Goal: Task Accomplishment & Management: Complete application form

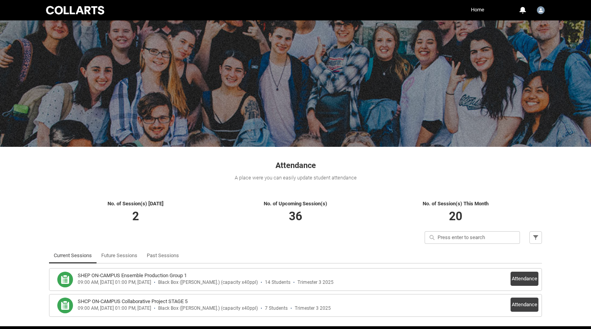
scroll to position [29, 0]
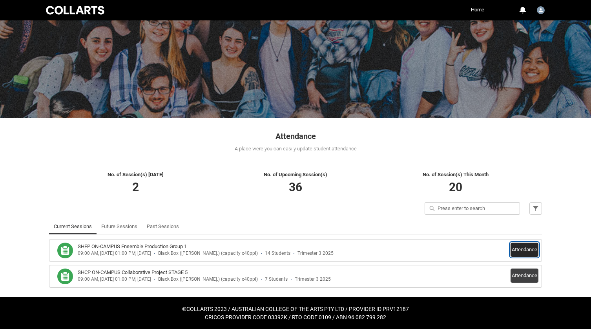
click at [520, 248] on button "Attendance" at bounding box center [525, 250] width 28 height 14
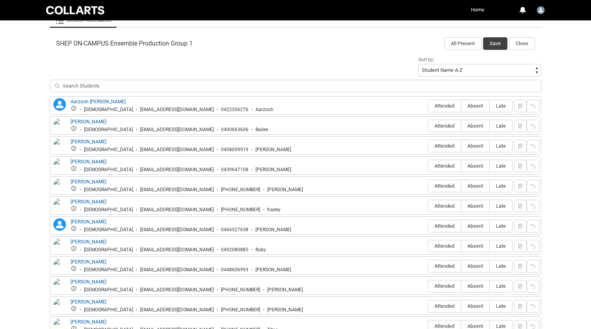
scroll to position [280, 0]
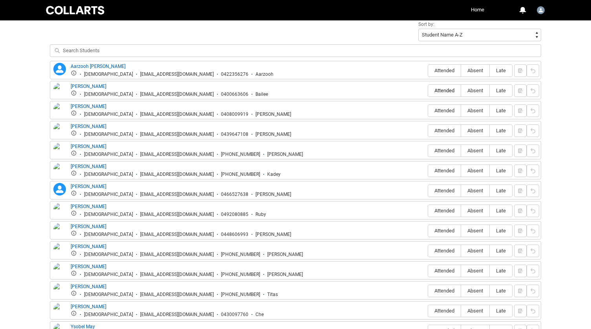
click at [439, 90] on span "Attended" at bounding box center [444, 91] width 33 height 6
click at [428, 90] on input "Attended" at bounding box center [428, 90] width 0 height 0
type lightning-radio-group "Attended"
radio input "true"
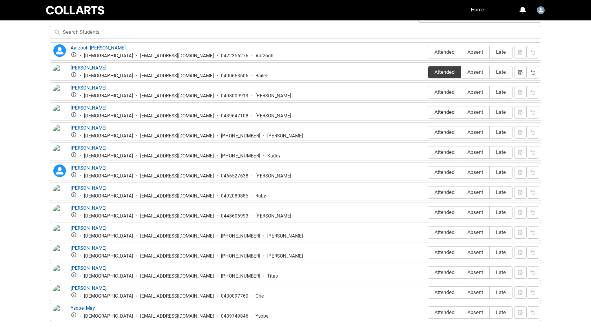
click at [446, 113] on span "Attended" at bounding box center [444, 112] width 33 height 6
click at [428, 112] on input "Attended" at bounding box center [428, 112] width 0 height 0
type lightning-radio-group "Attended"
radio input "true"
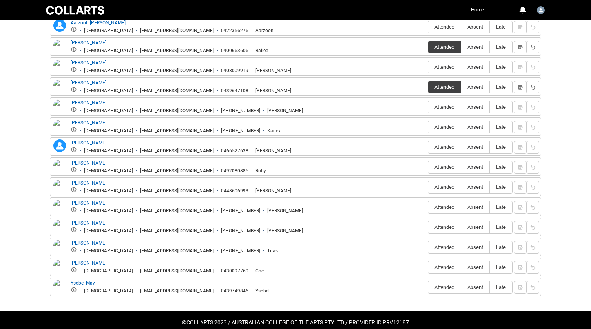
scroll to position [325, 0]
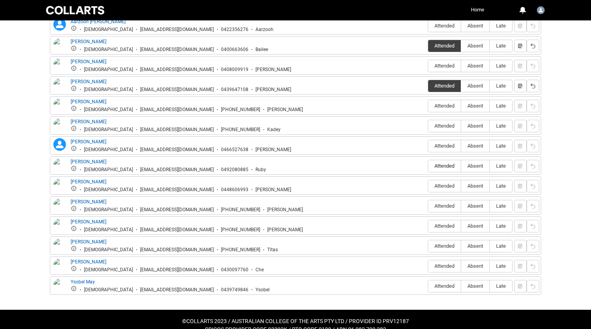
click at [444, 166] on span "Attended" at bounding box center [444, 166] width 33 height 6
click at [428, 166] on input "Attended" at bounding box center [428, 166] width 0 height 0
type lightning-radio-group "Attended"
radio input "true"
click at [446, 227] on span "Attended" at bounding box center [444, 226] width 33 height 6
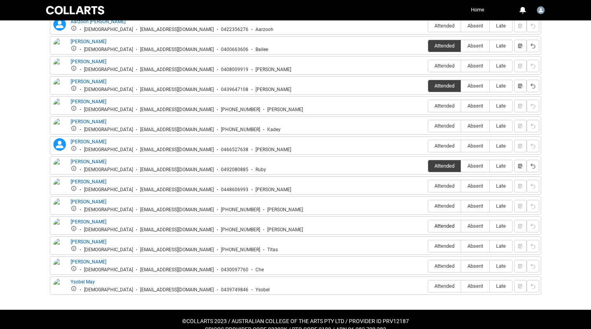
click at [428, 226] on input "Attended" at bounding box center [428, 226] width 0 height 0
type lightning-radio-group "Attended"
radio input "true"
click at [447, 247] on span "Attended" at bounding box center [444, 246] width 33 height 6
click at [428, 246] on input "Attended" at bounding box center [428, 246] width 0 height 0
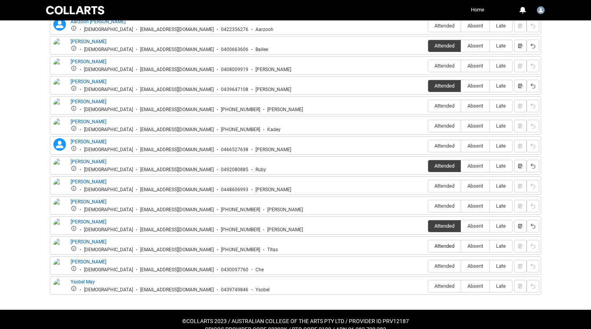
type lightning-radio-group "Attended"
radio input "true"
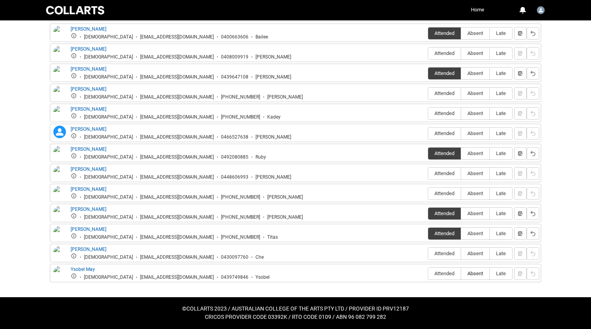
click at [481, 273] on span "Absent" at bounding box center [475, 273] width 28 height 6
click at [461, 273] on input "Absent" at bounding box center [461, 273] width 0 height 0
type lightning-radio-group "Absent"
radio input "true"
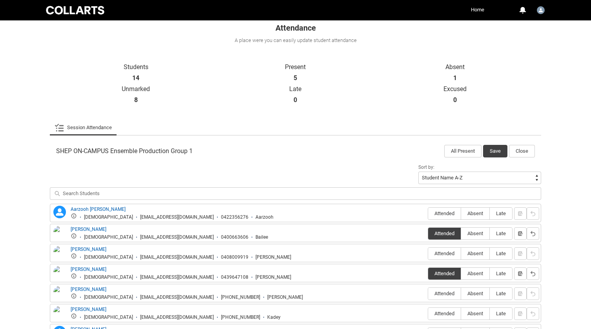
scroll to position [145, 0]
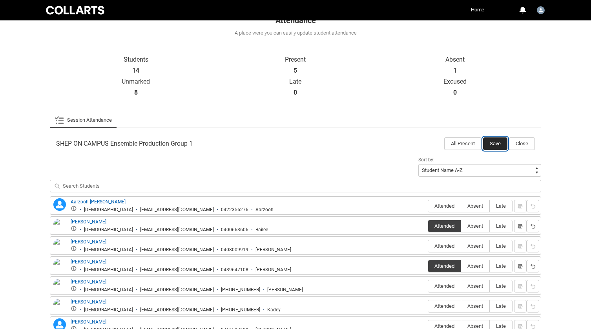
click at [496, 144] on button "Save" at bounding box center [495, 143] width 24 height 13
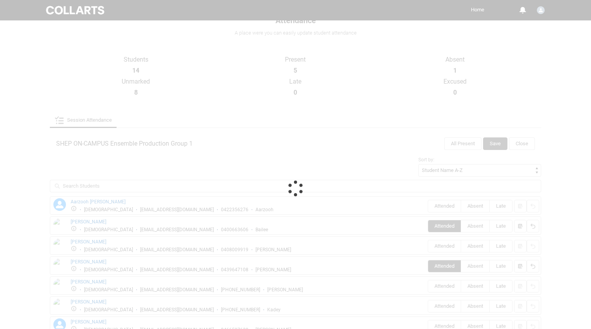
scroll to position [29, 0]
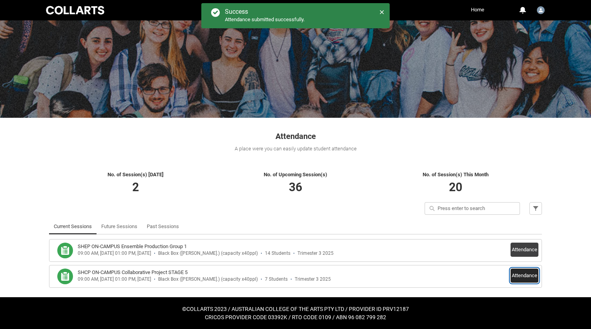
click at [524, 274] on button "Attendance" at bounding box center [525, 276] width 28 height 14
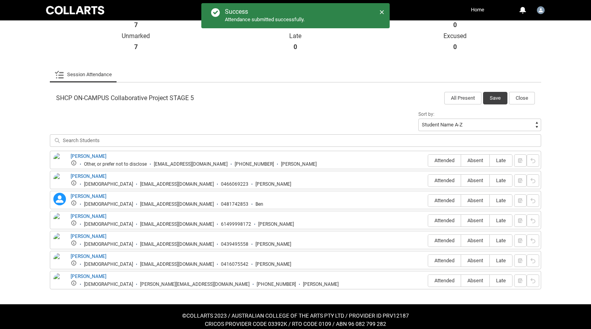
scroll to position [197, 0]
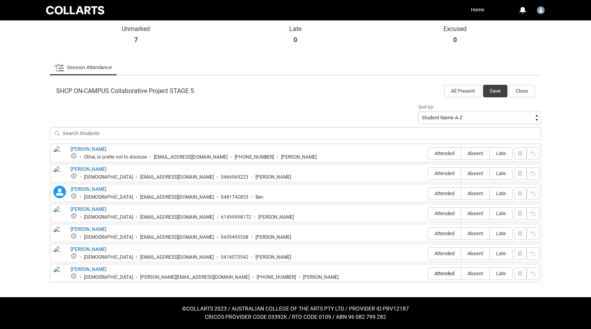
click at [440, 271] on span "Attended" at bounding box center [444, 273] width 33 height 6
click at [428, 273] on input "Attended" at bounding box center [428, 273] width 0 height 0
type lightning-radio-group "Attended"
radio input "true"
click at [493, 90] on button "Save" at bounding box center [495, 91] width 24 height 13
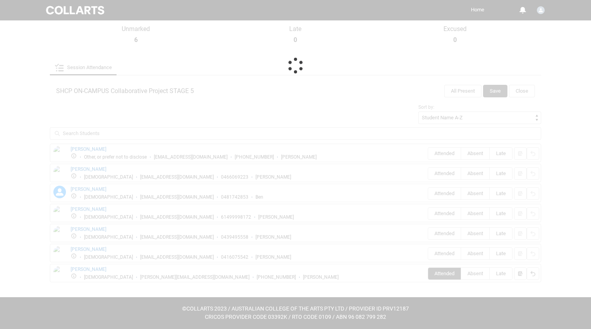
scroll to position [29, 0]
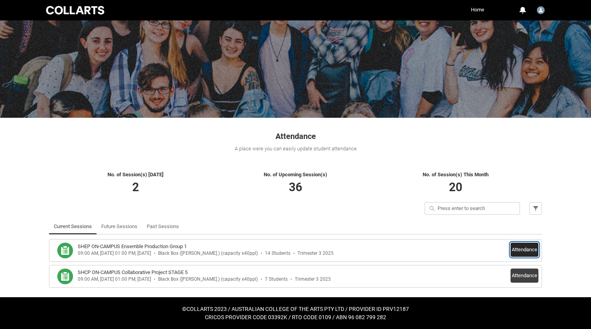
click at [526, 247] on button "Attendance" at bounding box center [525, 250] width 28 height 14
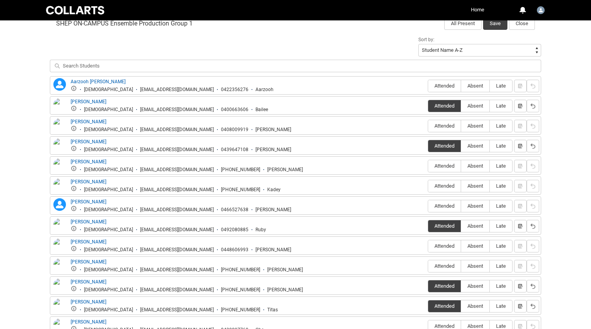
scroll to position [269, 0]
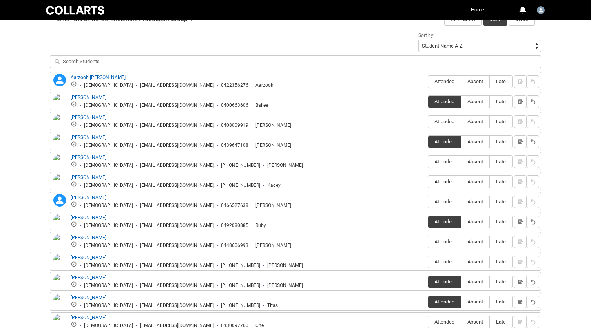
click at [445, 185] on label "Attended" at bounding box center [444, 182] width 33 height 12
click at [428, 182] on input "Attended" at bounding box center [428, 181] width 0 height 0
type lightning-radio-group "Attended"
radio input "true"
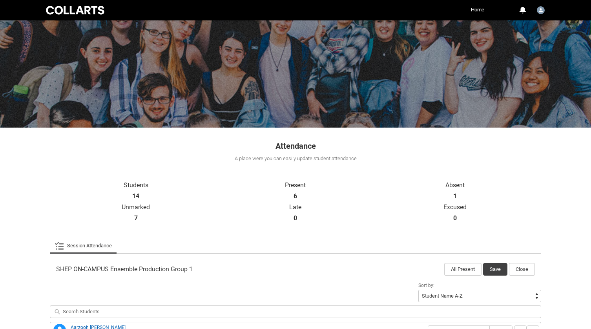
scroll to position [139, 0]
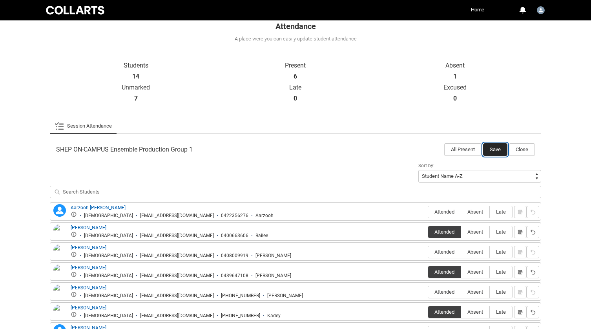
click at [492, 152] on button "Save" at bounding box center [495, 149] width 24 height 13
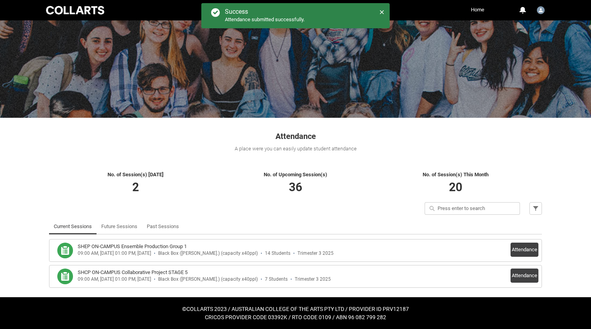
scroll to position [29, 0]
click at [521, 278] on button "Attendance" at bounding box center [525, 276] width 28 height 14
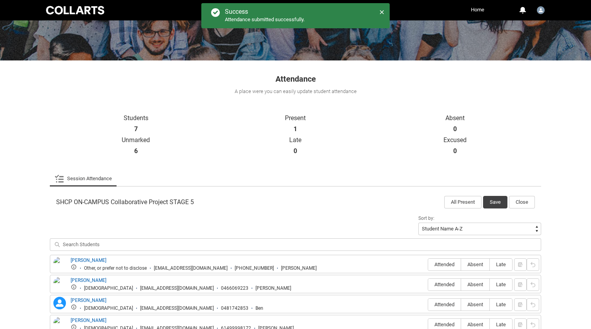
scroll to position [197, 0]
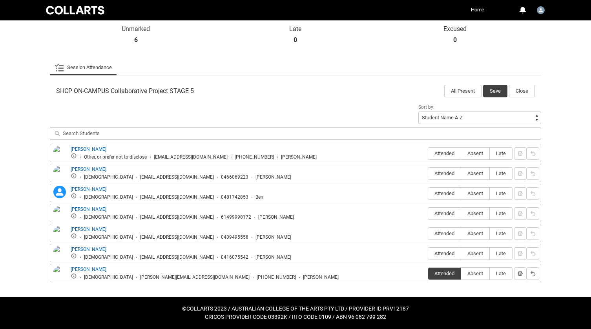
click at [447, 252] on span "Attended" at bounding box center [444, 253] width 33 height 6
click at [428, 253] on input "Attended" at bounding box center [428, 253] width 0 height 0
type lightning-radio-group "Attended"
radio input "true"
click at [442, 233] on span "Attended" at bounding box center [444, 233] width 33 height 6
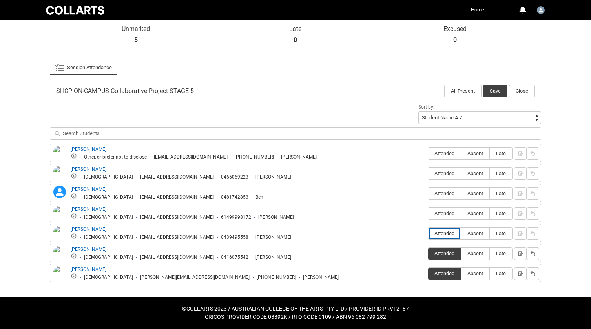
click at [428, 233] on input "Attended" at bounding box center [428, 233] width 0 height 0
type lightning-radio-group "Attended"
radio input "true"
click at [443, 216] on span "Attended" at bounding box center [444, 213] width 33 height 6
click at [428, 214] on input "Attended" at bounding box center [428, 213] width 0 height 0
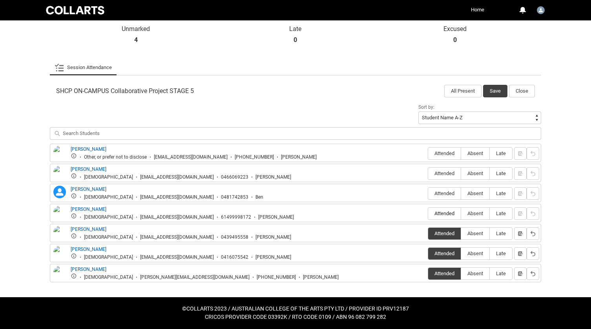
type lightning-radio-group "Attended"
radio input "true"
click at [444, 196] on span "Attended" at bounding box center [444, 193] width 33 height 6
click at [428, 194] on input "Attended" at bounding box center [428, 193] width 0 height 0
type lightning-radio-group "Attended"
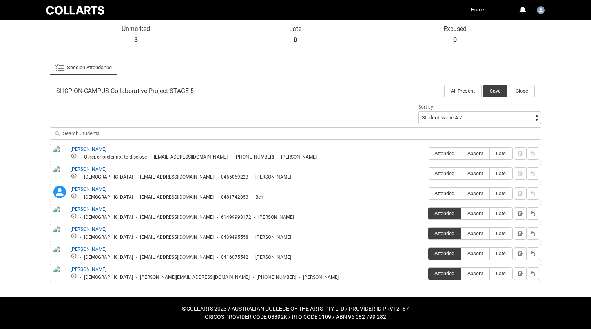
radio input "true"
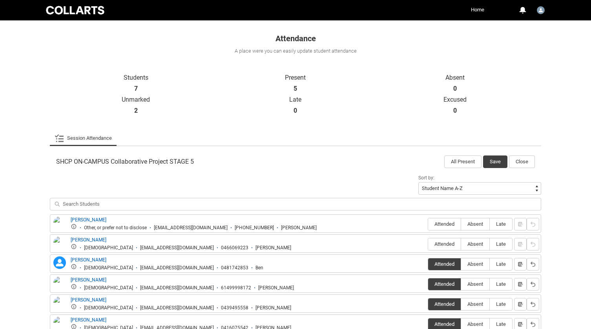
scroll to position [151, 0]
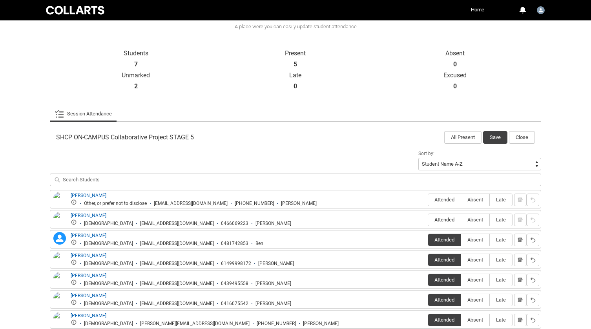
click at [446, 220] on span "Attended" at bounding box center [444, 220] width 33 height 6
click at [428, 220] on input "Attended" at bounding box center [428, 219] width 0 height 0
type lightning-radio-group "Attended"
radio input "true"
click at [446, 205] on label "Attended" at bounding box center [444, 200] width 33 height 12
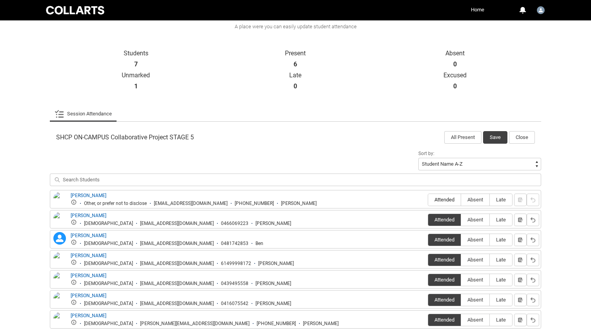
click at [428, 200] on input "Attended" at bounding box center [428, 199] width 0 height 0
type lightning-radio-group "Attended"
radio input "true"
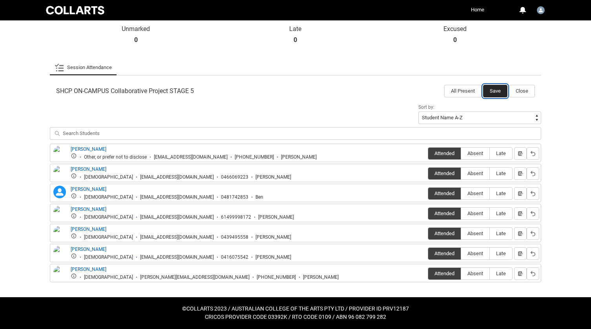
click at [501, 91] on button "Save" at bounding box center [495, 91] width 24 height 13
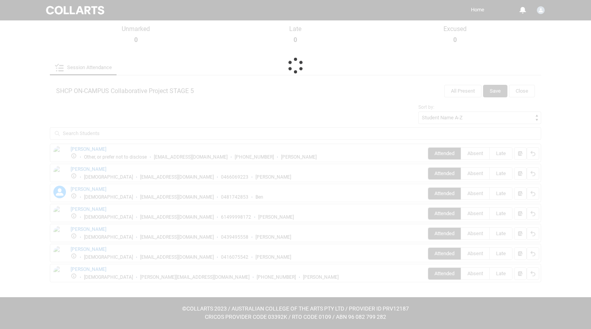
scroll to position [29, 0]
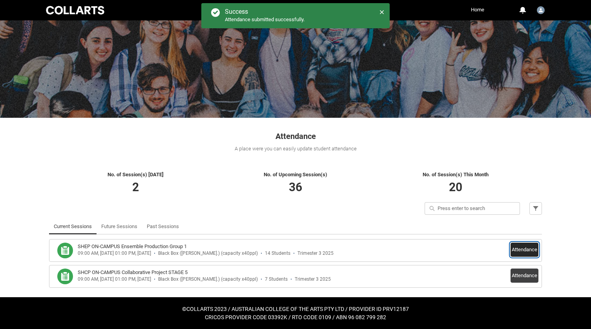
click at [522, 247] on button "Attendance" at bounding box center [525, 250] width 28 height 14
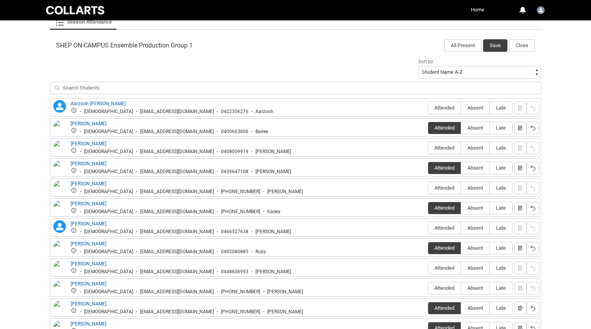
scroll to position [244, 0]
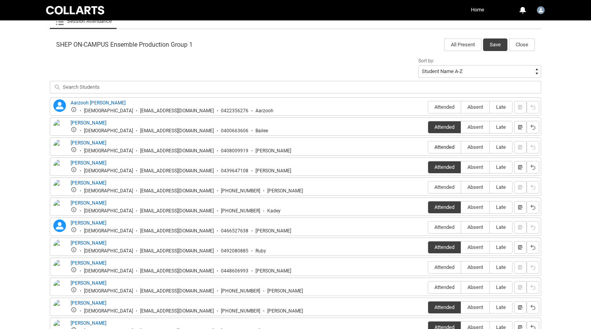
click at [451, 146] on span "Attended" at bounding box center [444, 147] width 33 height 6
click at [428, 147] on input "Attended" at bounding box center [428, 147] width 0 height 0
type lightning-radio-group "Attended"
radio input "true"
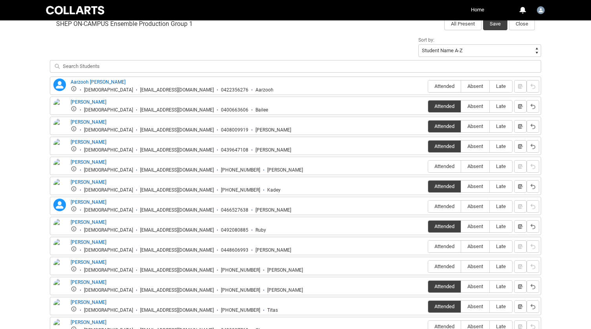
scroll to position [266, 0]
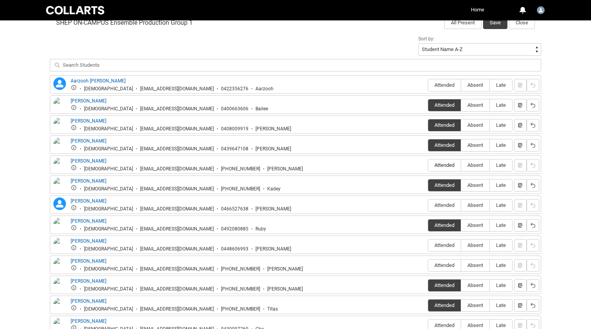
click at [448, 165] on span "Attended" at bounding box center [444, 165] width 33 height 6
click at [428, 165] on input "Attended" at bounding box center [428, 165] width 0 height 0
type lightning-radio-group "Attended"
radio input "true"
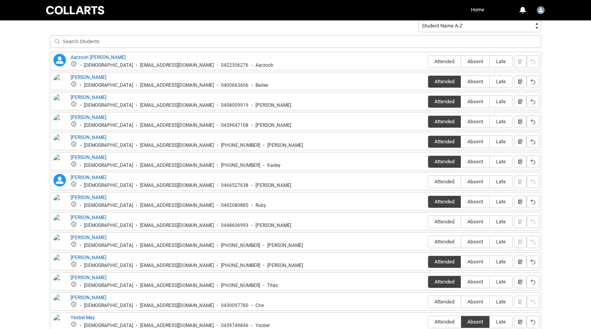
scroll to position [290, 0]
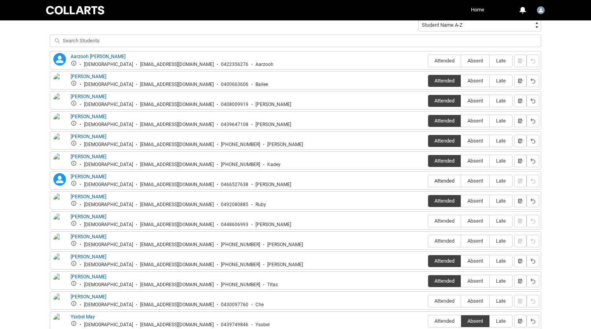
click at [450, 178] on label "Attended" at bounding box center [444, 181] width 33 height 12
click at [428, 181] on input "Attended" at bounding box center [428, 181] width 0 height 0
type lightning-radio-group "Attended"
radio input "true"
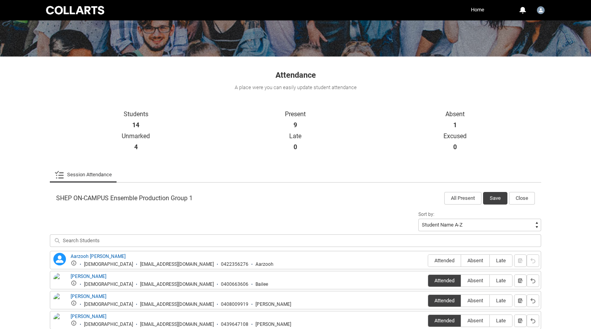
scroll to position [223, 0]
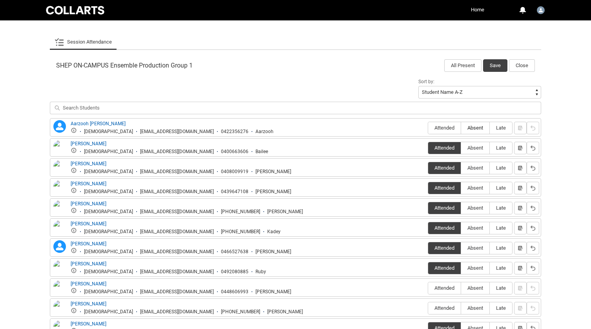
click at [479, 126] on span "Absent" at bounding box center [475, 128] width 28 height 6
click at [461, 128] on input "Absent" at bounding box center [461, 128] width 0 height 0
type lightning-radio-group "Absent"
click at [527, 126] on button "button" at bounding box center [533, 128] width 13 height 13
click at [482, 125] on span "Absent" at bounding box center [475, 128] width 28 height 6
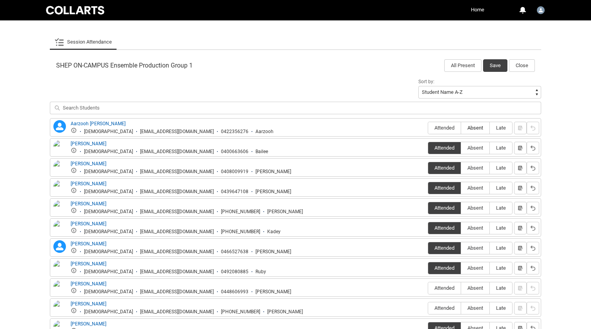
click at [461, 128] on input "Absent" at bounding box center [461, 128] width 0 height 0
radio input "true"
click at [519, 127] on lightning-primitive-icon "button" at bounding box center [520, 128] width 5 height 6
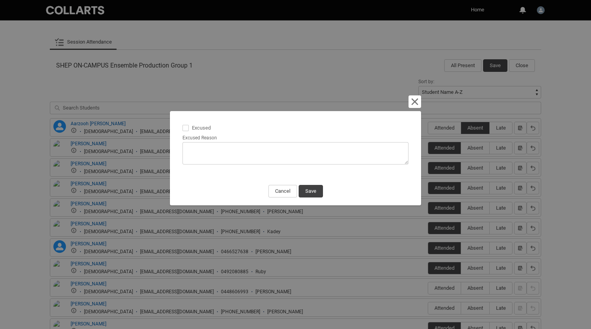
click at [248, 157] on textarea "Excused Reason" at bounding box center [296, 153] width 226 height 22
type lightning-textarea "s"
type textarea "s"
type lightning-textarea "si"
type textarea "si"
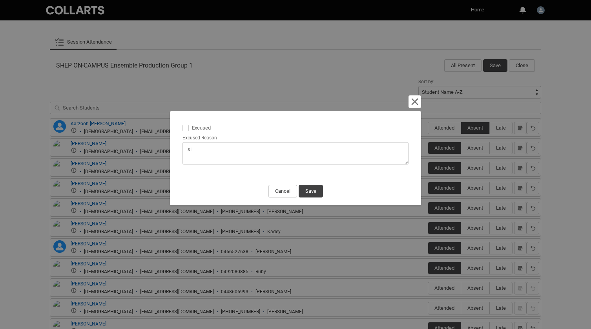
type lightning-textarea "sic"
type textarea "sic"
type lightning-textarea "sick"
type textarea "sick"
click at [311, 196] on button "Save" at bounding box center [311, 191] width 24 height 13
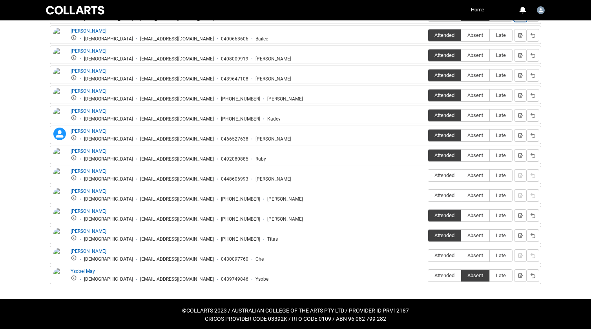
scroll to position [338, 0]
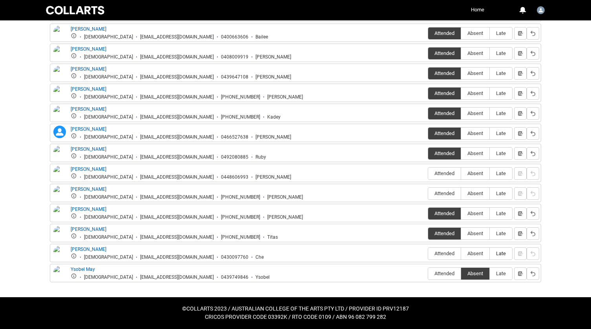
click at [502, 255] on span "Late" at bounding box center [501, 253] width 22 height 6
click at [490, 254] on input "Late" at bounding box center [490, 253] width 0 height 0
type lightning-radio-group "Late"
click at [502, 253] on span "Late" at bounding box center [501, 253] width 22 height 6
click at [490, 253] on input "Late" at bounding box center [490, 253] width 0 height 0
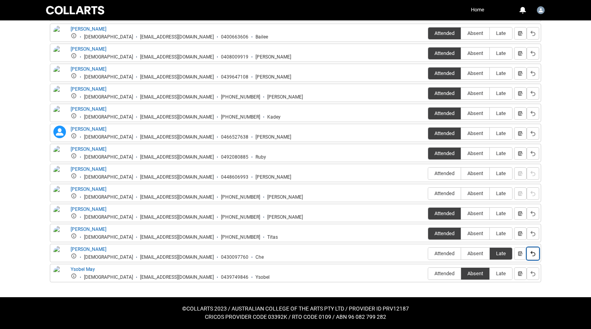
click at [533, 254] on lightning-primitive-icon "button" at bounding box center [532, 253] width 5 height 6
radio input "false"
click at [502, 194] on span "Late" at bounding box center [501, 193] width 22 height 6
click at [490, 194] on input "Late" at bounding box center [490, 193] width 0 height 0
type lightning-radio-group "Late"
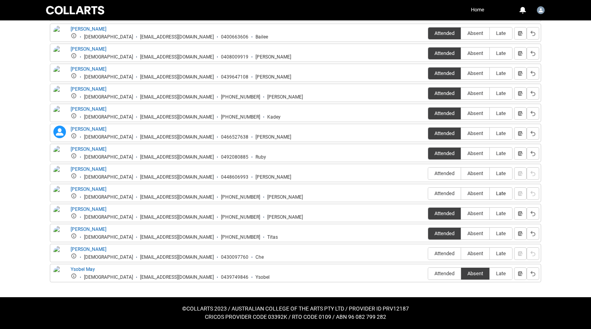
radio input "true"
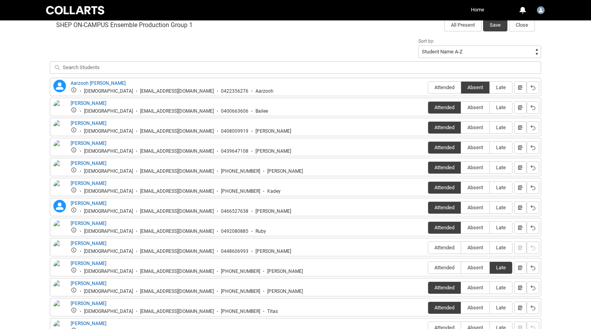
scroll to position [255, 0]
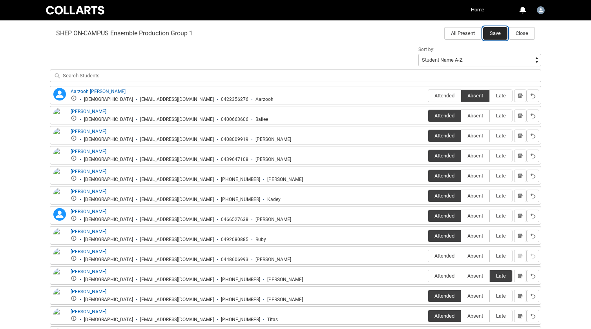
click at [500, 38] on button "Save" at bounding box center [495, 33] width 24 height 13
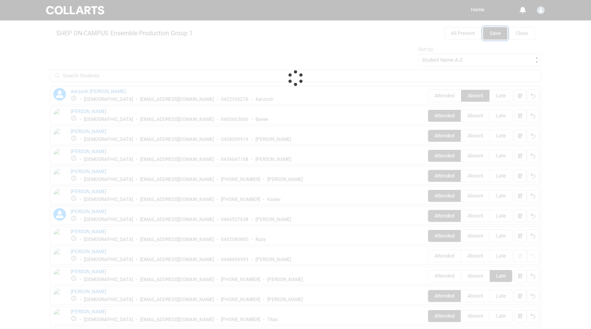
scroll to position [29, 0]
